Goal: Information Seeking & Learning: Learn about a topic

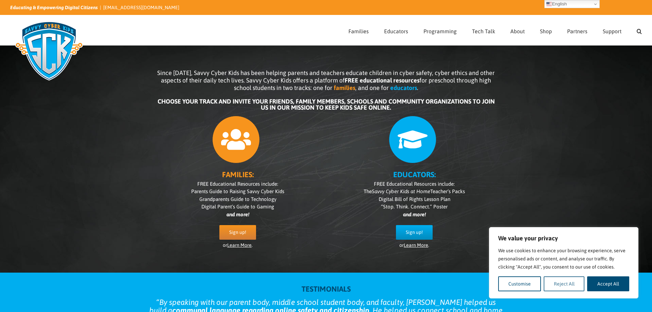
click at [557, 287] on button "Reject All" at bounding box center [563, 283] width 41 height 15
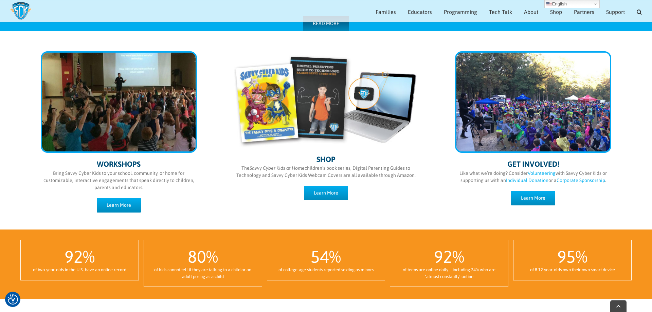
scroll to position [342, 0]
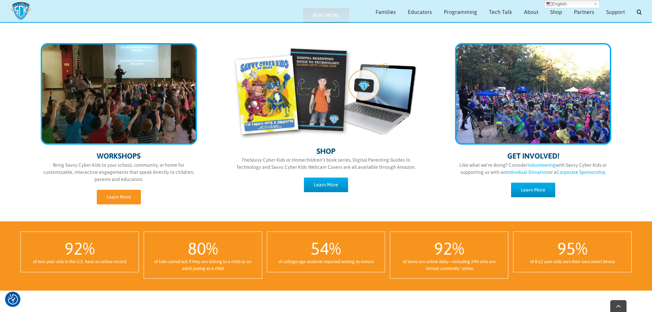
click at [130, 195] on span "Learn More" at bounding box center [119, 197] width 24 height 6
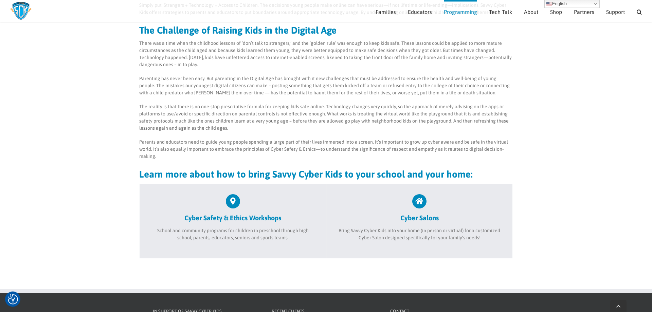
scroll to position [133, 0]
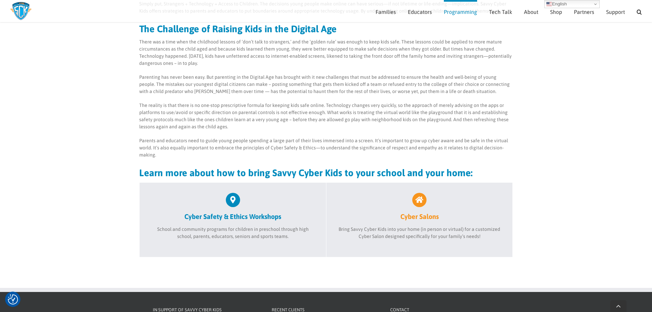
click at [416, 198] on icon at bounding box center [419, 200] width 14 height 14
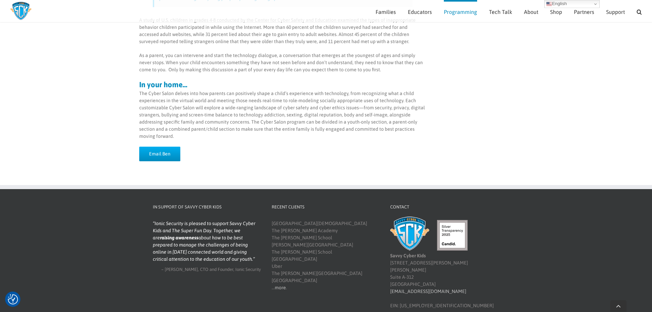
scroll to position [170, 0]
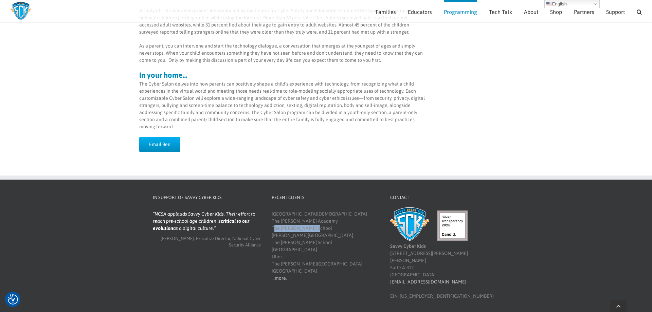
drag, startPoint x: 271, startPoint y: 227, endPoint x: 312, endPoint y: 229, distance: 41.5
click at [312, 229] on div "Recent Clients Cornerstone Christian Academy The Davis Academy The Epstein Scho…" at bounding box center [325, 238] width 119 height 88
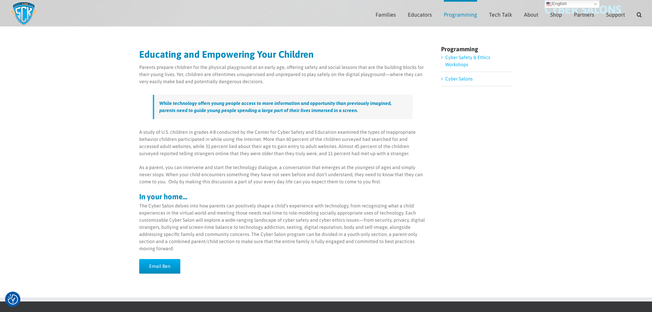
scroll to position [69, 0]
